Goal: Information Seeking & Learning: Stay updated

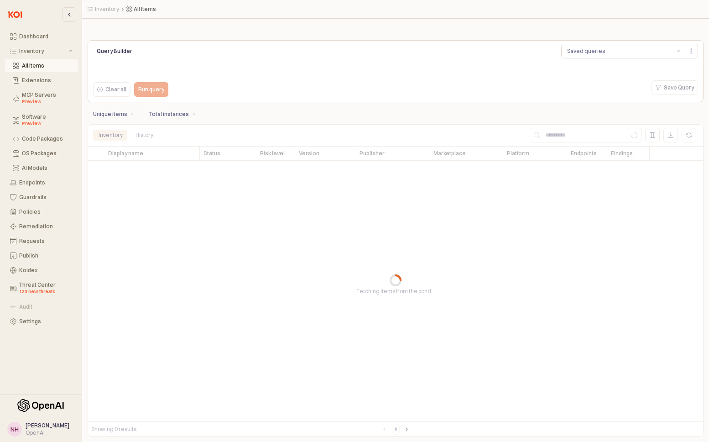
click at [214, 213] on div "App Frame" at bounding box center [396, 280] width 616 height 312
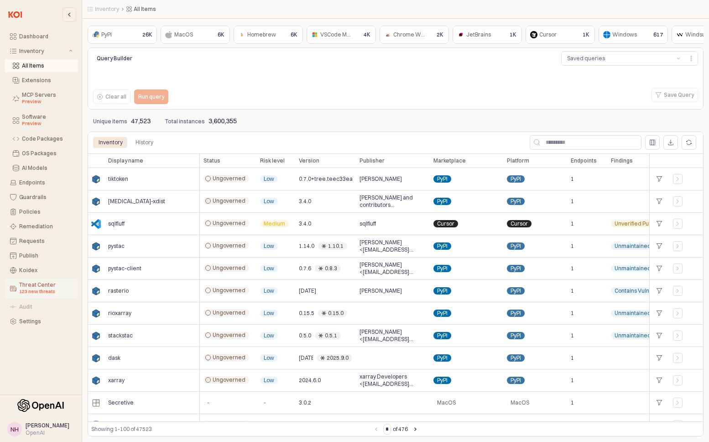
click at [34, 285] on div "Threat Center 123 new threats" at bounding box center [45, 288] width 53 height 14
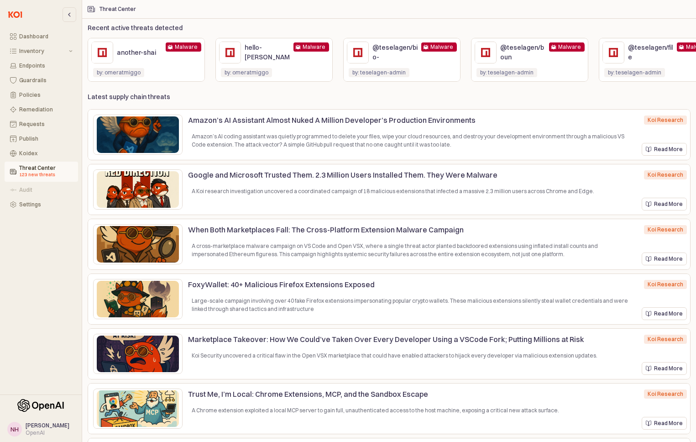
click at [138, 134] on img "App Frame" at bounding box center [138, 134] width 82 height 36
click at [213, 135] on p "Amazon’s AI coding assistant was quietly programmed to delete your files, wipe …" at bounding box center [413, 140] width 442 height 16
click at [651, 154] on div "Read More" at bounding box center [663, 149] width 37 height 12
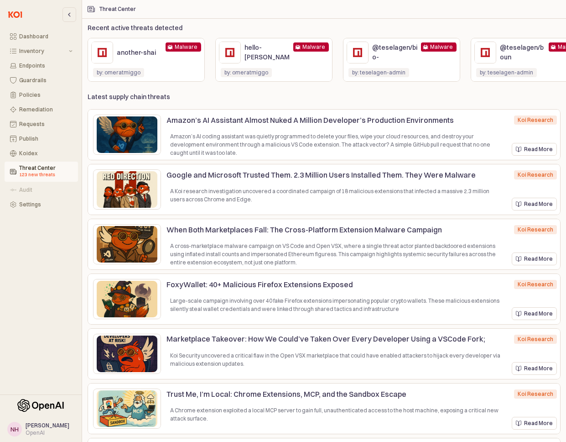
click at [252, 98] on div "Latest supply chain threats Amazon’s AI Assistant Almost Nuked A Million Develo…" at bounding box center [324, 267] width 473 height 349
click at [140, 134] on img "App Frame" at bounding box center [127, 134] width 61 height 36
click at [561, 147] on div "Latest supply chain threats Amazon’s AI Assistant Almost Nuked A Million Develo…" at bounding box center [324, 265] width 484 height 353
click at [551, 149] on p "Read More" at bounding box center [538, 149] width 29 height 7
